Goal: Communication & Community: Answer question/provide support

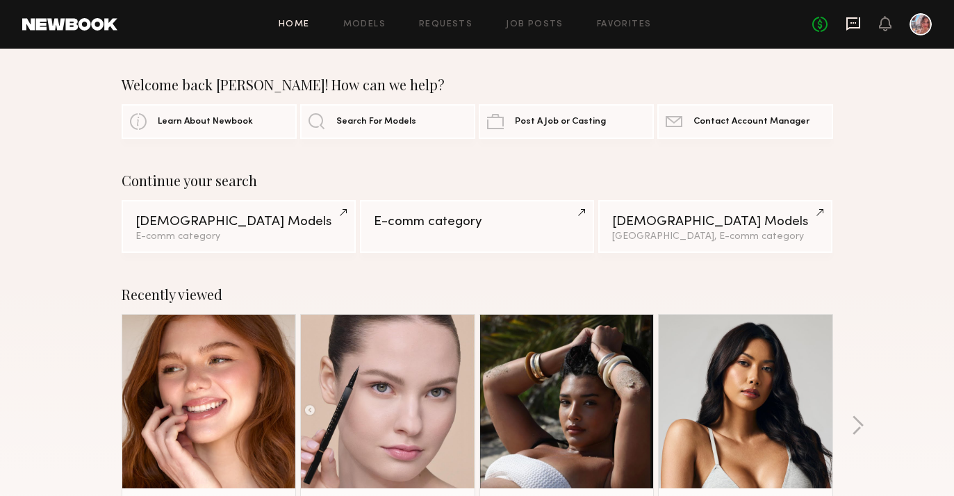
click at [847, 25] on icon at bounding box center [854, 23] width 14 height 13
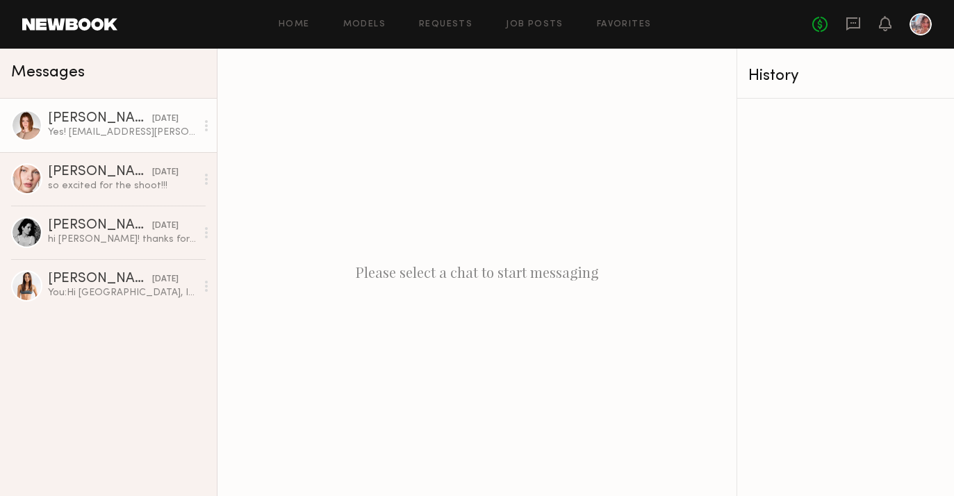
click at [115, 124] on div "[PERSON_NAME]" at bounding box center [100, 119] width 104 height 14
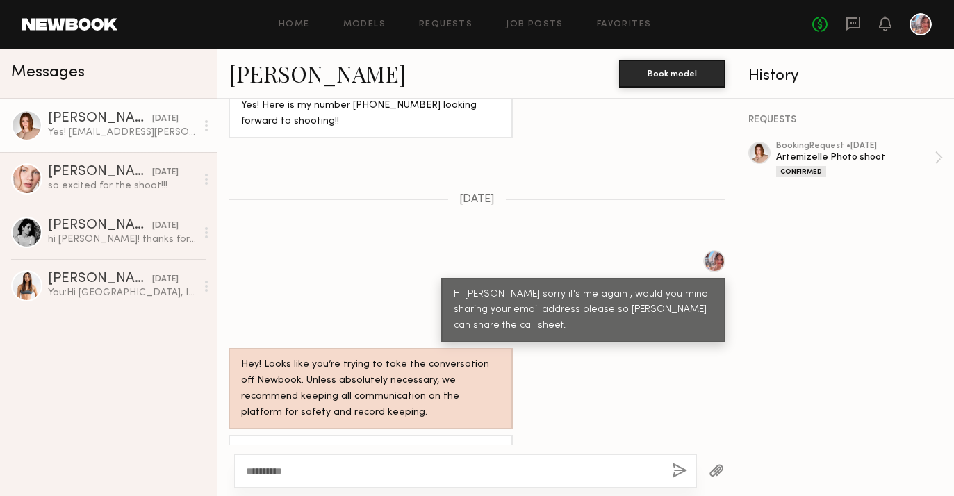
scroll to position [2008, 0]
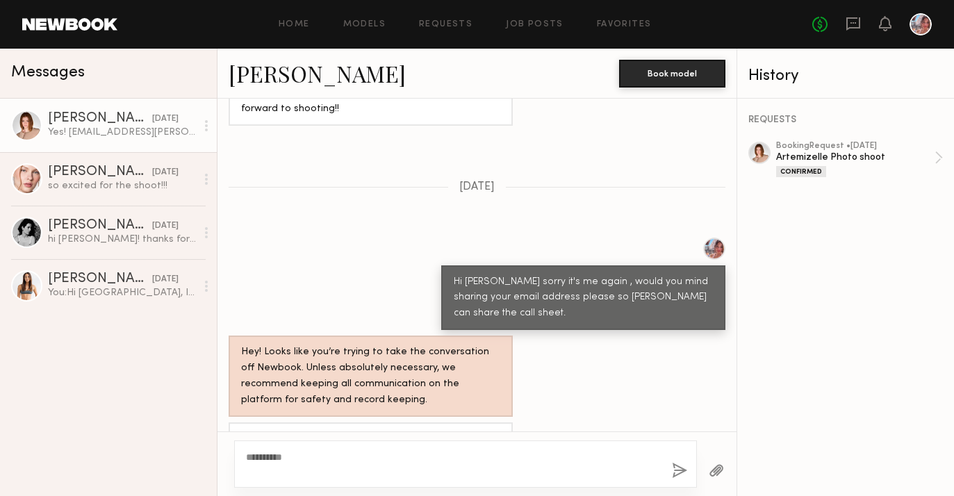
type textarea "*********"
click at [681, 473] on button "button" at bounding box center [679, 471] width 15 height 17
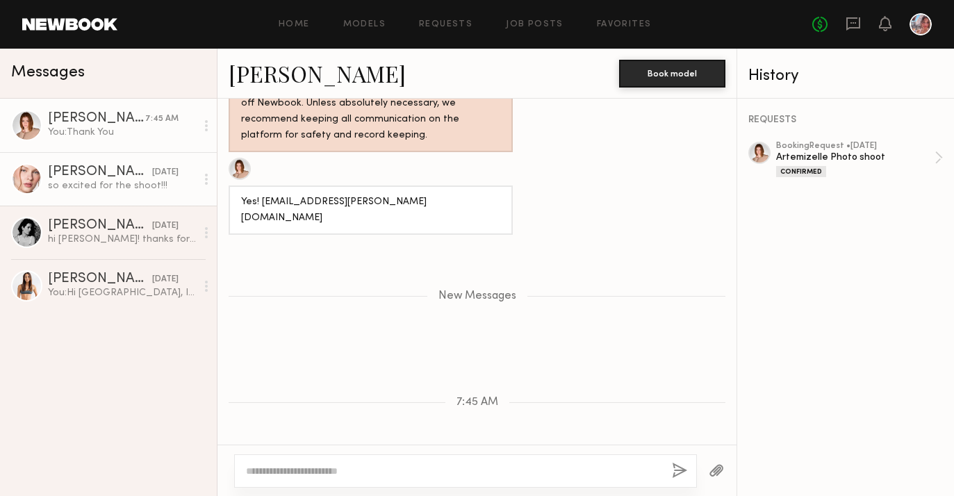
click at [106, 176] on div "Anastasiia M." at bounding box center [100, 172] width 104 height 14
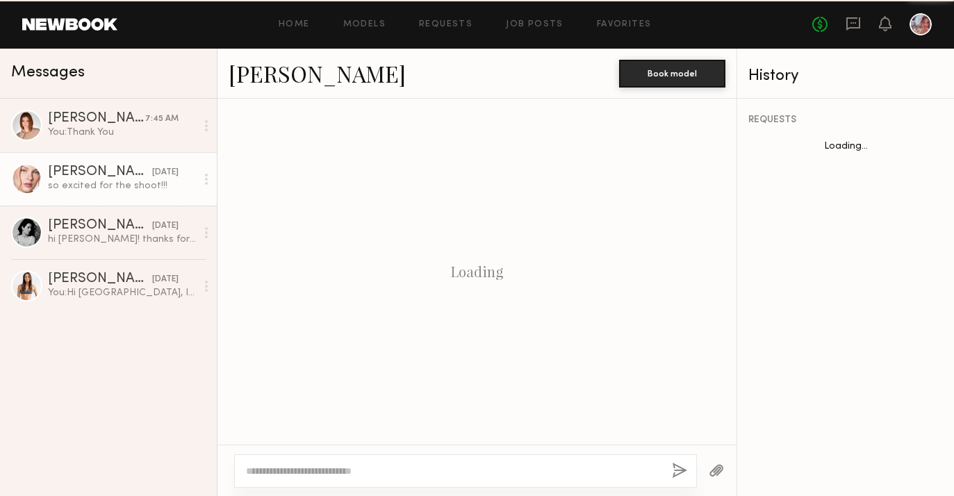
scroll to position [1767, 0]
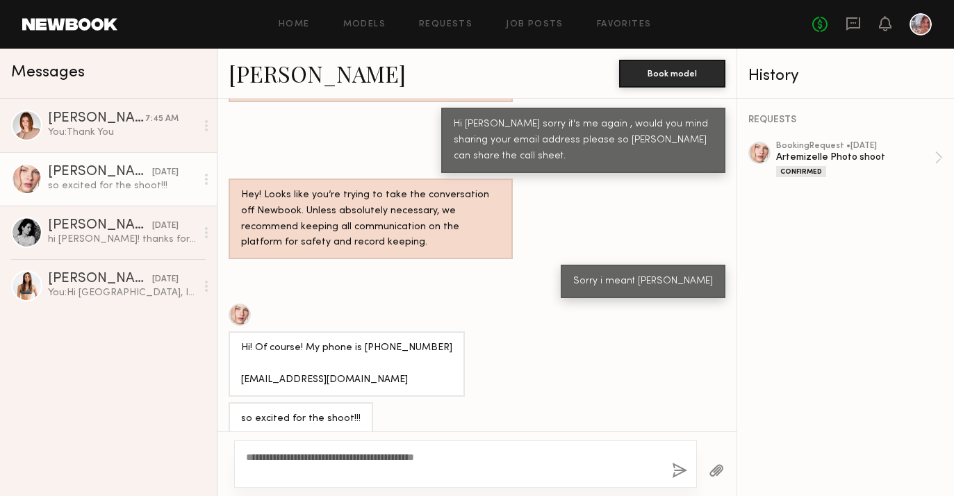
type textarea "**********"
click at [675, 471] on button "button" at bounding box center [679, 471] width 15 height 17
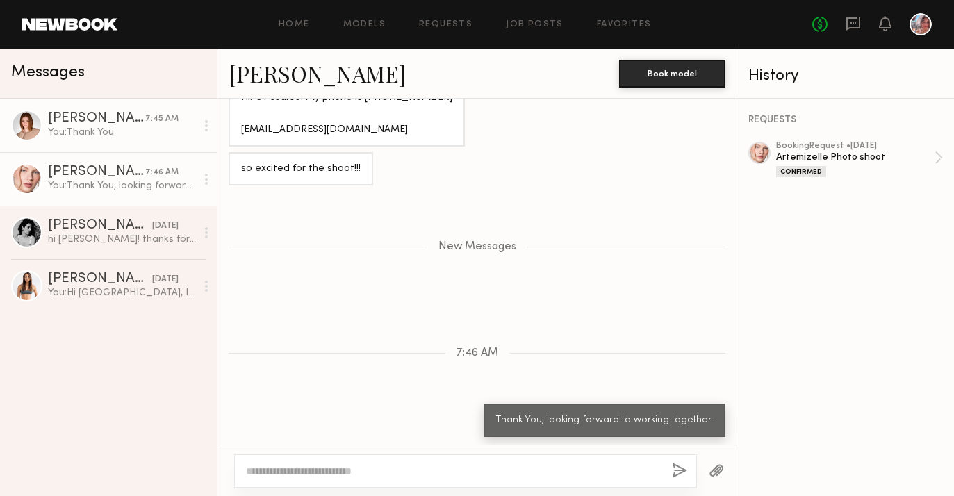
click at [74, 122] on div "Camryn B." at bounding box center [96, 119] width 97 height 14
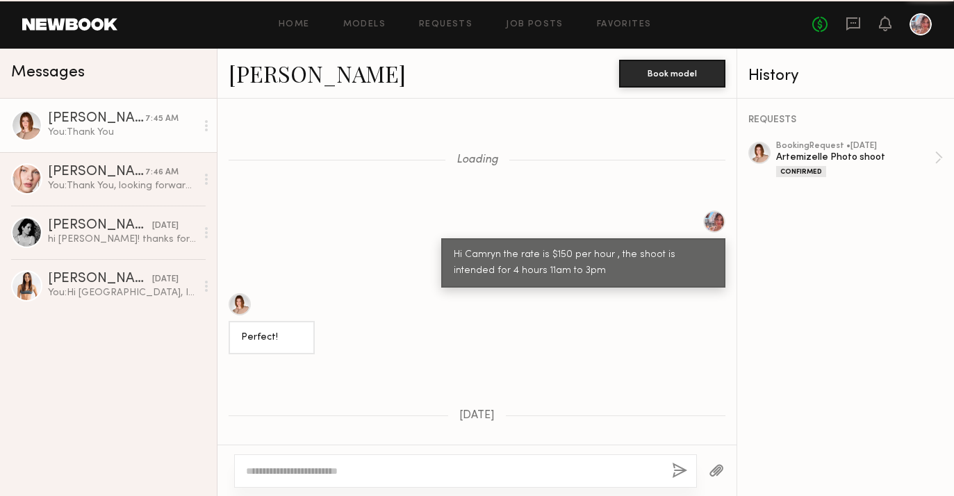
scroll to position [2167, 0]
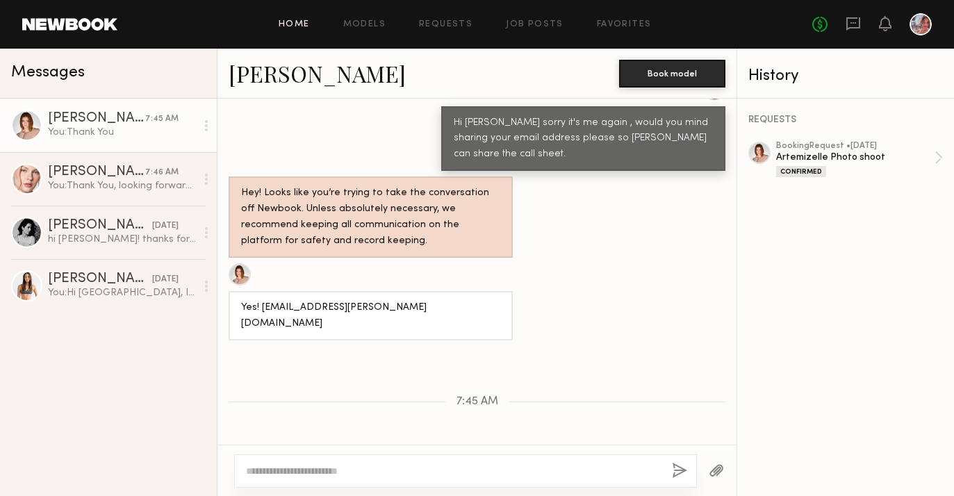
click at [293, 27] on link "Home" at bounding box center [294, 24] width 31 height 9
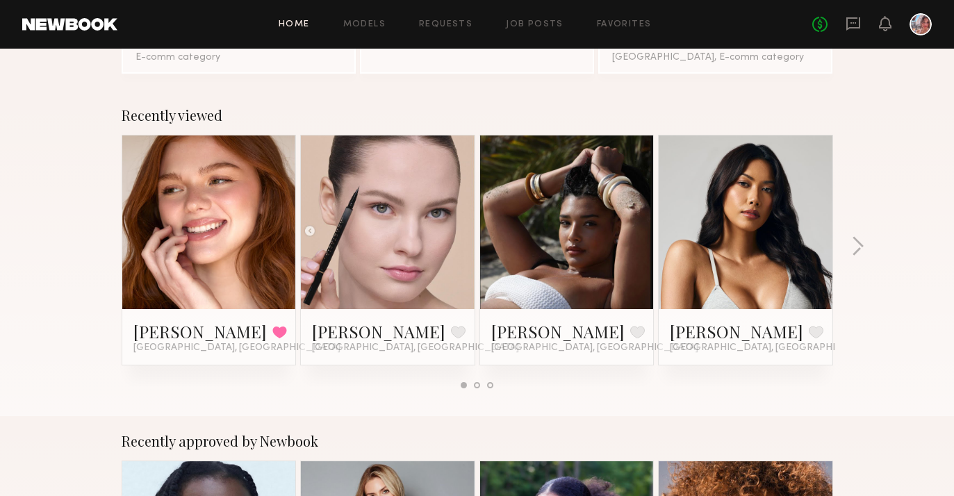
scroll to position [185, 0]
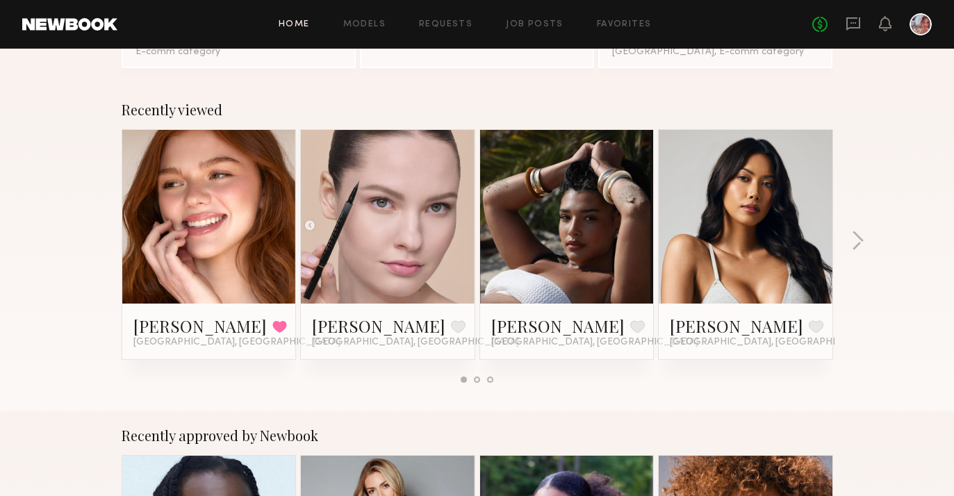
click at [360, 231] on link at bounding box center [387, 217] width 85 height 174
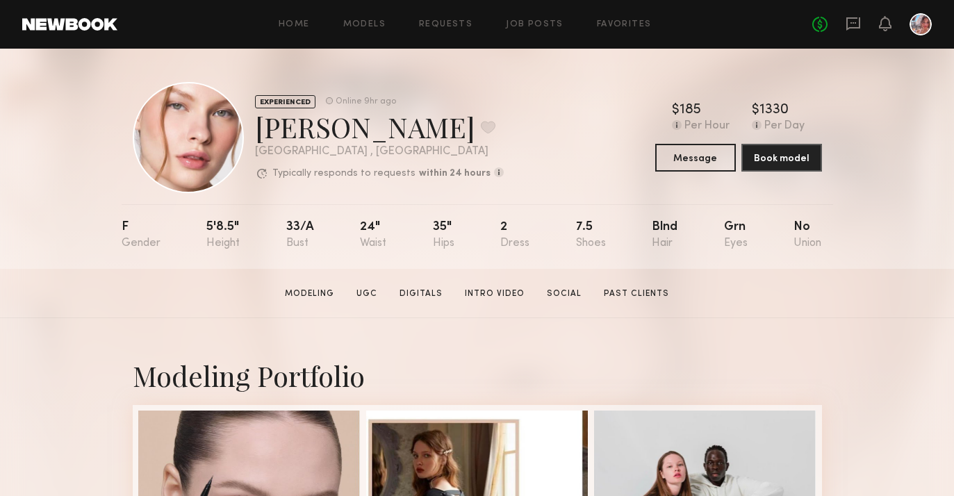
click at [104, 20] on link at bounding box center [69, 24] width 95 height 13
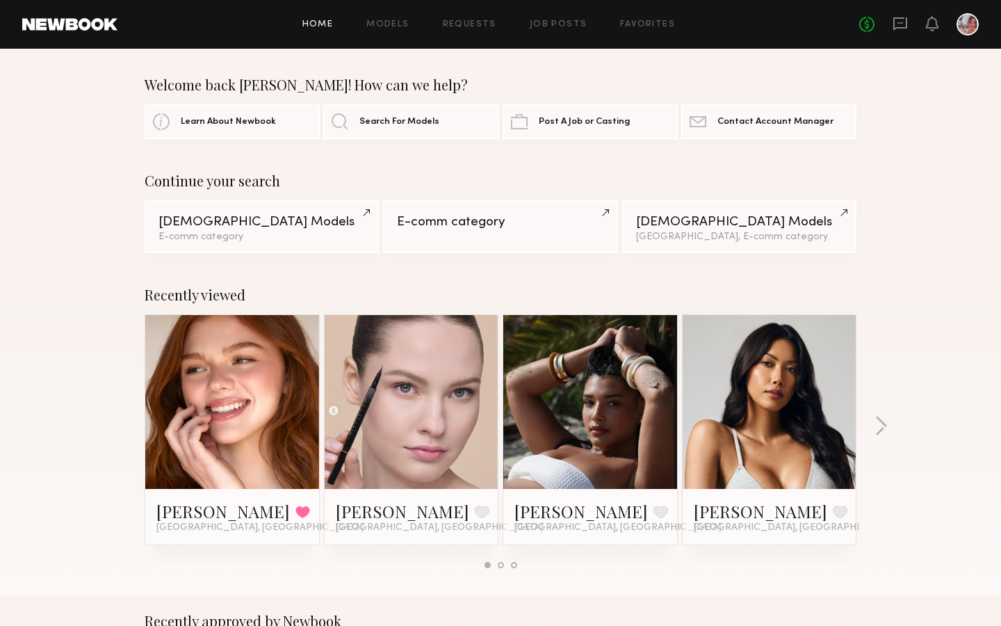
click at [378, 439] on link at bounding box center [411, 402] width 85 height 174
click at [238, 366] on link at bounding box center [232, 402] width 85 height 174
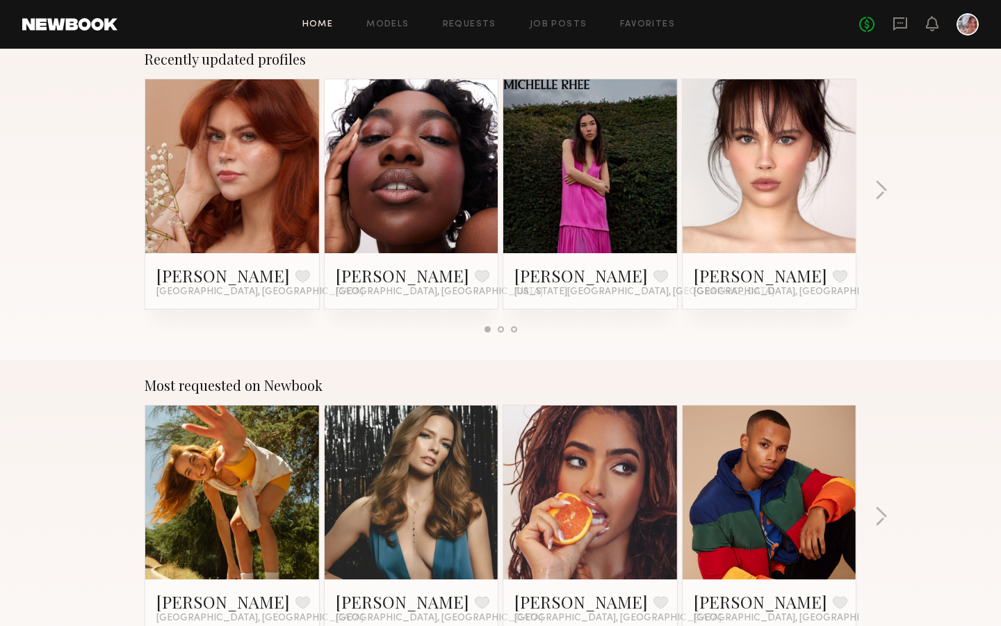
scroll to position [895, 0]
